Goal: Check status

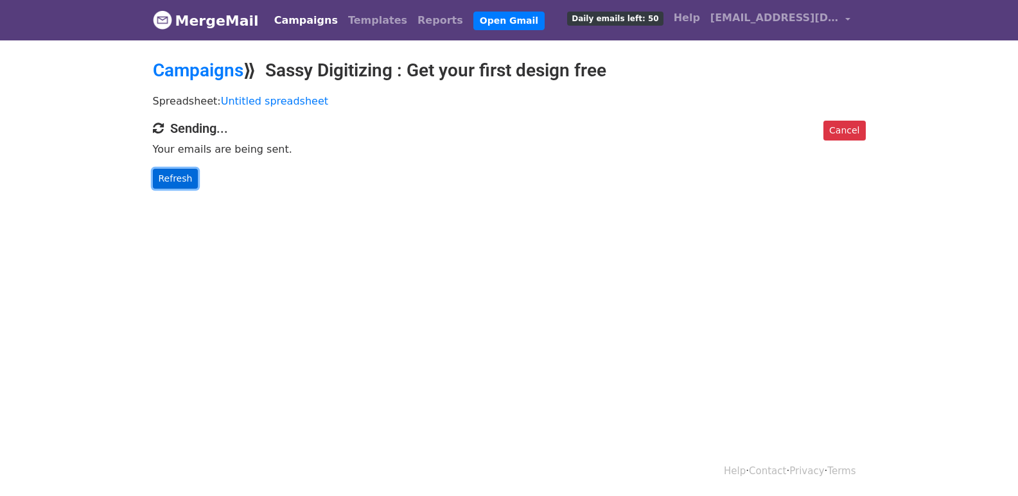
click at [171, 179] on link "Refresh" at bounding box center [176, 179] width 46 height 20
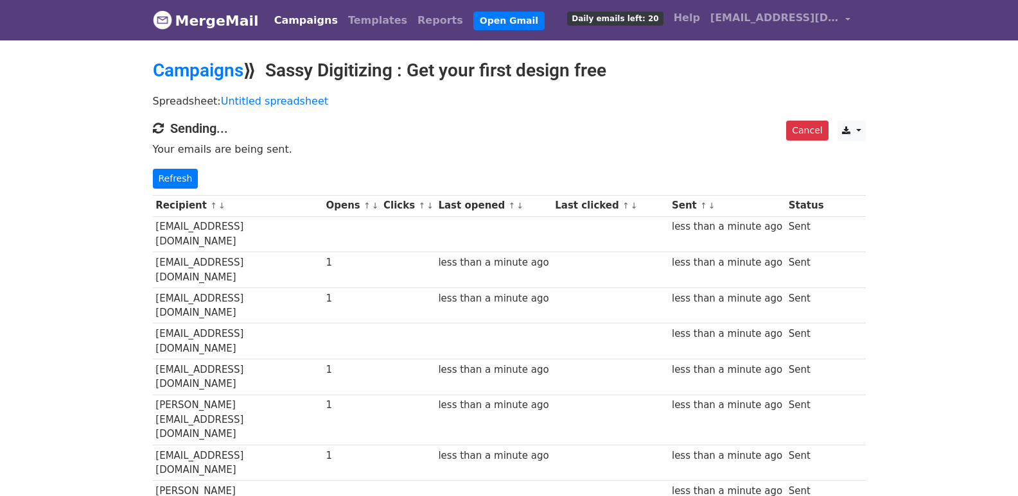
click at [182, 166] on div "Cancel CSV Excel Sending... Your emails are being sent. Refresh" at bounding box center [509, 155] width 732 height 68
click at [181, 170] on link "Refresh" at bounding box center [176, 179] width 46 height 20
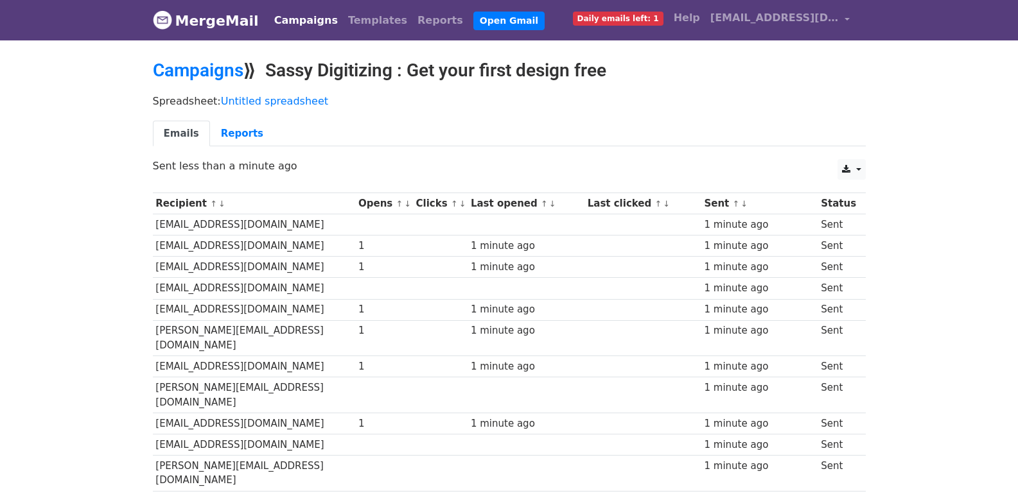
scroll to position [894, 0]
